Goal: Task Accomplishment & Management: Use online tool/utility

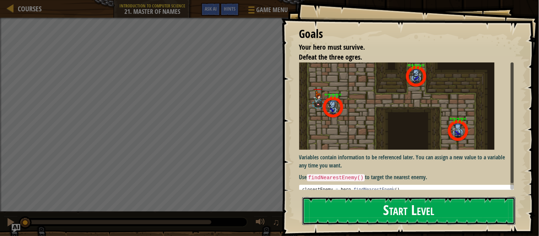
click at [417, 197] on button "Start Level" at bounding box center [409, 211] width 213 height 28
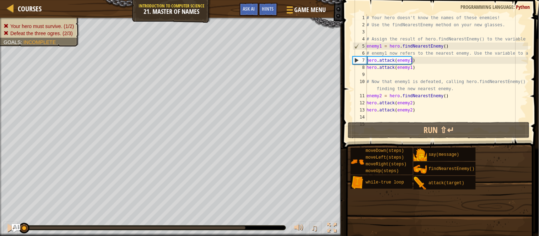
scroll to position [14, 0]
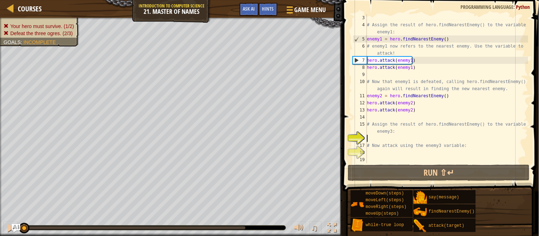
click at [406, 139] on div "# Assign the result of hero.findNearestEnemy() to the variable enemy1: enemy1 =…" at bounding box center [447, 96] width 163 height 164
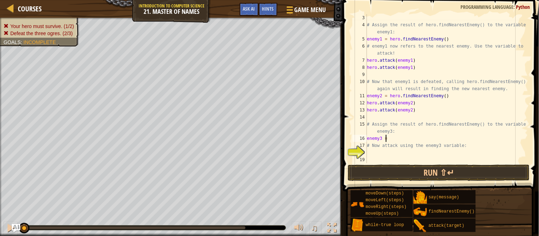
scroll to position [3, 2]
type textarea "enemy3 = fin"
type textarea "enemy3 = hero.findNearestEnemy()"
drag, startPoint x: 447, startPoint y: 141, endPoint x: 368, endPoint y: 140, distance: 78.2
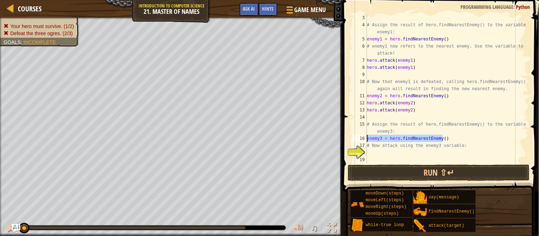
click at [368, 140] on div "# Assign the result of hero.findNearestEnemy() to the variable enemy1: enemy1 =…" at bounding box center [447, 96] width 163 height 164
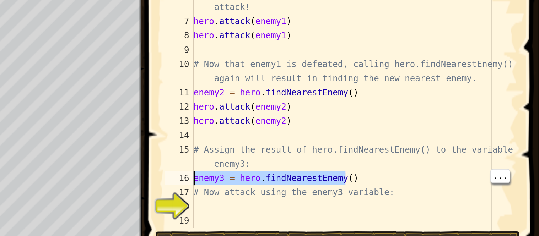
scroll to position [0, 0]
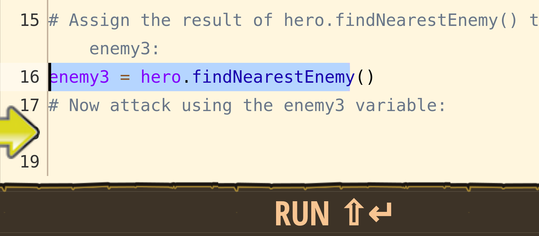
click at [380, 151] on div "# Assign the result of hero.findNearestEnemy() to the variable enemy1: enemy1 =…" at bounding box center [447, 96] width 163 height 164
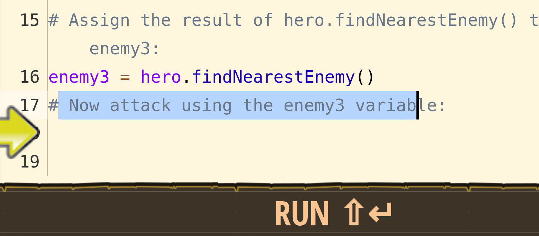
drag, startPoint x: 369, startPoint y: 145, endPoint x: 462, endPoint y: 145, distance: 93.1
click at [462, 145] on div "# Assign the result of hero.findNearestEnemy() to the variable enemy1: enemy1 =…" at bounding box center [447, 96] width 163 height 164
type textarea "# Now attack using the enemy3 variable:"
click at [388, 152] on div "# Assign the result of hero.findNearestEnemy() to the variable enemy1: enemy1 =…" at bounding box center [447, 96] width 163 height 164
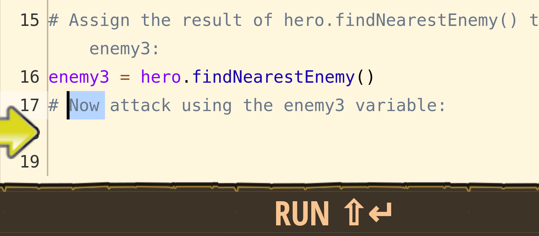
drag, startPoint x: 382, startPoint y: 145, endPoint x: 373, endPoint y: 147, distance: 9.8
click at [373, 147] on div "# Assign the result of hero.findNearestEnemy() to the variable enemy1: enemy1 =…" at bounding box center [447, 96] width 163 height 164
type textarea "# Now attack using the enemy3 variable:"
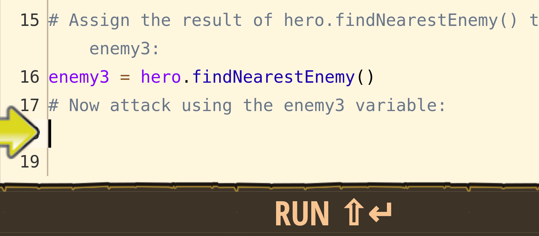
click at [379, 151] on div "# Assign the result of hero.findNearestEnemy() to the variable enemy1: enemy1 =…" at bounding box center [447, 96] width 163 height 164
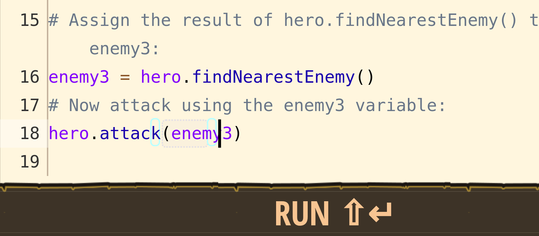
scroll to position [3, 7]
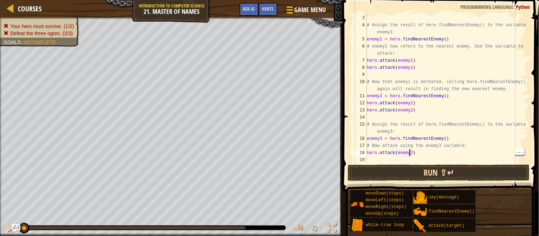
type textarea "hero.attack(enemy3)"
click at [418, 175] on button "Run ⇧↵" at bounding box center [439, 173] width 182 height 16
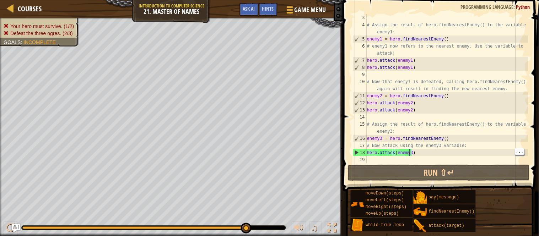
click at [415, 154] on div "# Assign the result of hero.findNearestEnemy() to the variable enemy1: enemy1 =…" at bounding box center [447, 96] width 163 height 164
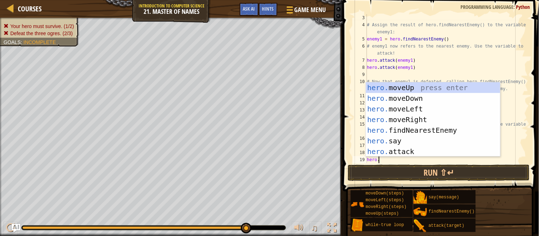
scroll to position [3, 2]
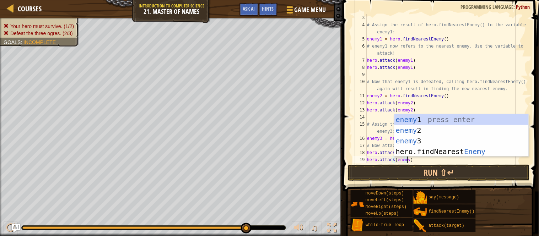
type textarea "hero.attack(enemy3)"
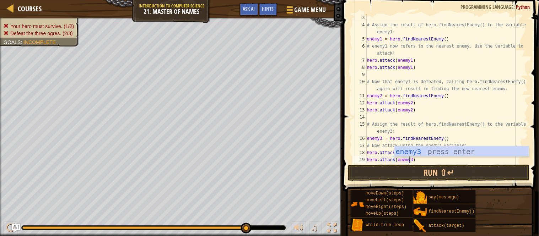
scroll to position [3, 7]
click at [455, 148] on div "enemy3 press enter" at bounding box center [462, 162] width 134 height 32
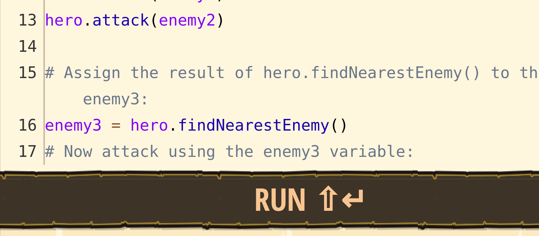
scroll to position [0, 0]
